Goal: Task Accomplishment & Management: Understand process/instructions

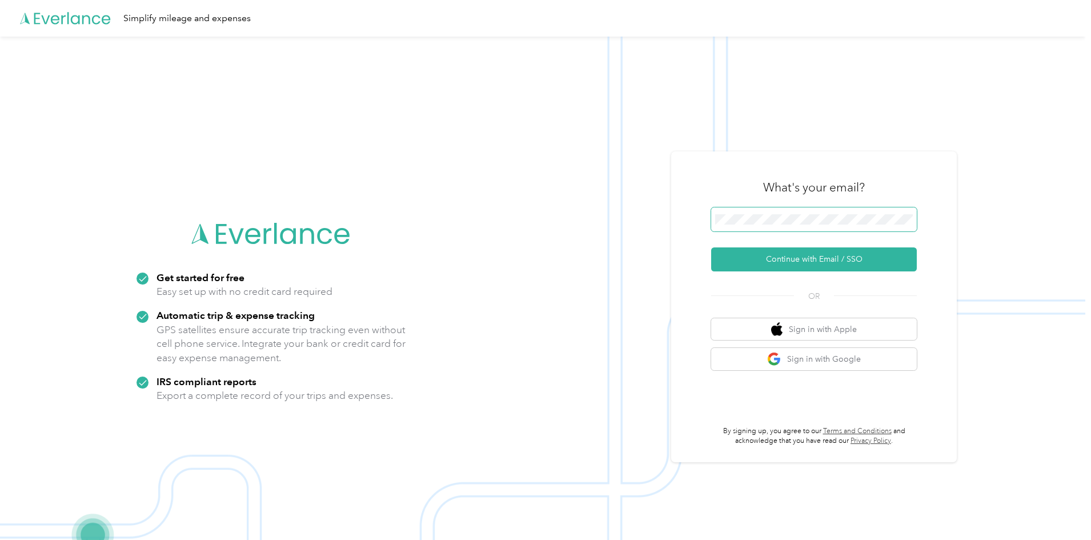
click at [814, 225] on span at bounding box center [814, 219] width 206 height 24
click at [711, 247] on button "Continue with Email / SSO" at bounding box center [814, 259] width 206 height 24
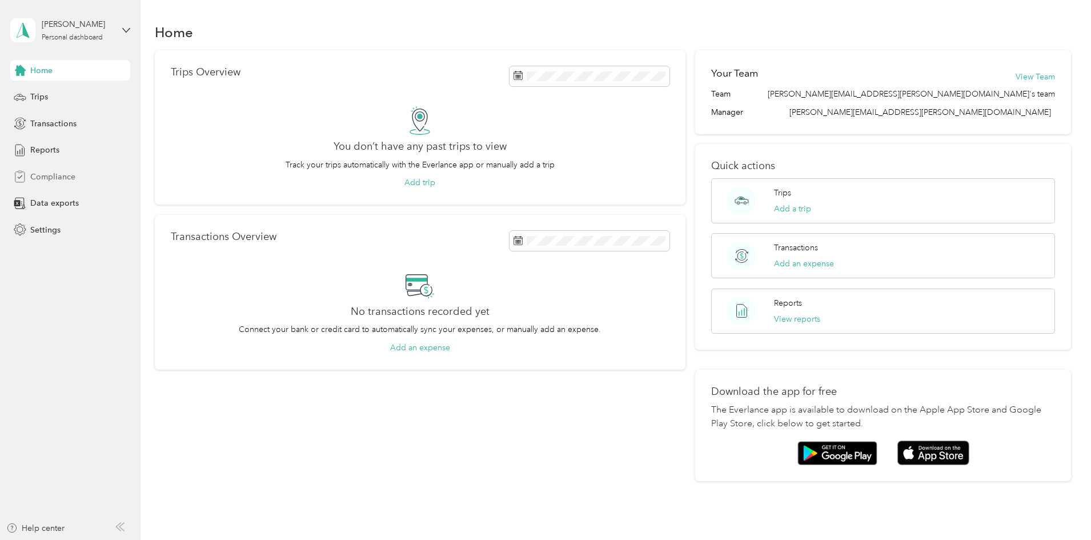
click at [58, 169] on div "Compliance" at bounding box center [70, 176] width 120 height 21
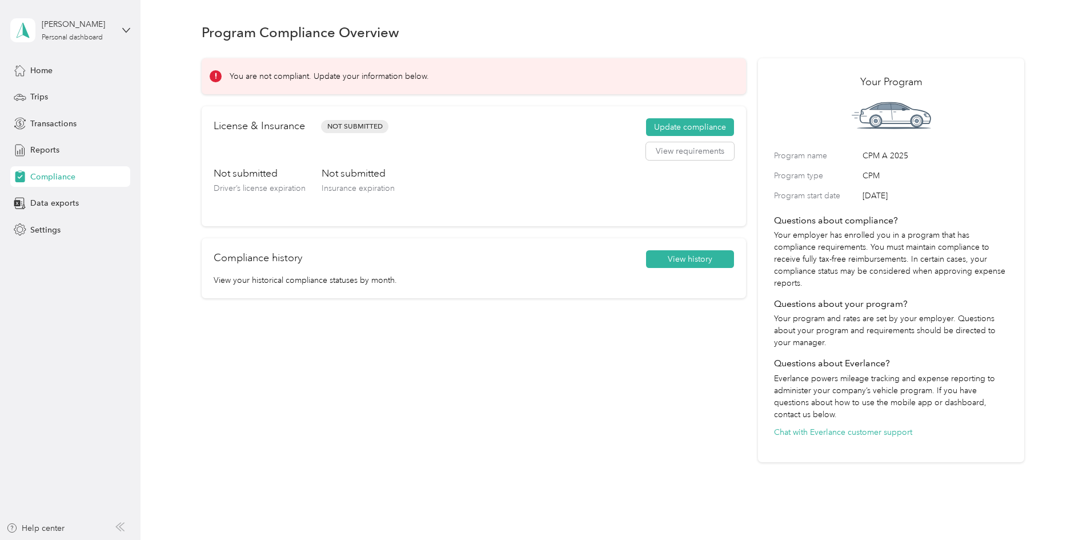
click at [166, 270] on div "Program Compliance Overview You are not compliant. Update your information belo…" at bounding box center [613, 262] width 945 height 525
